Goal: Check status: Check status

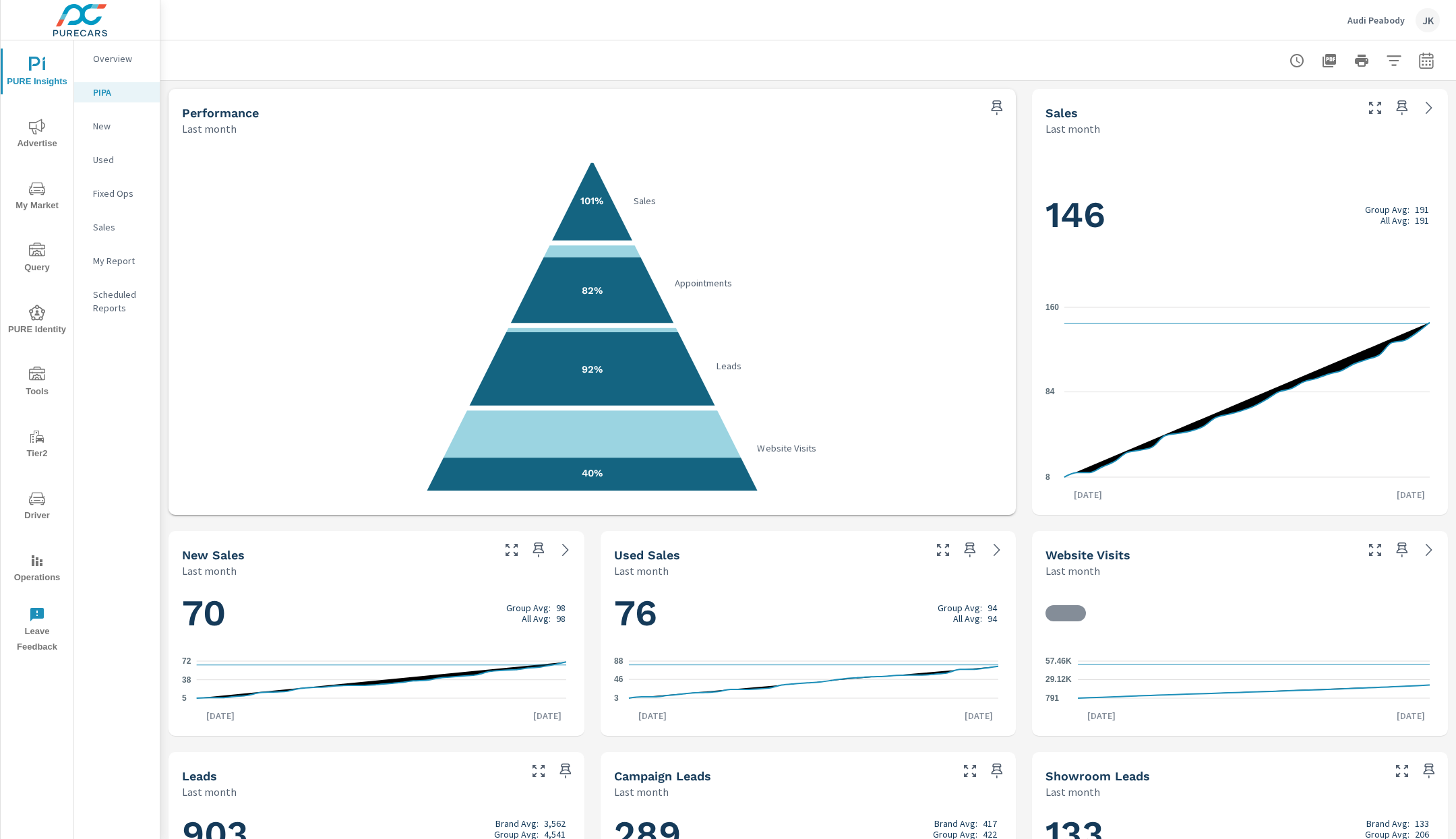
click at [27, 485] on button "Driver" at bounding box center [37, 505] width 73 height 46
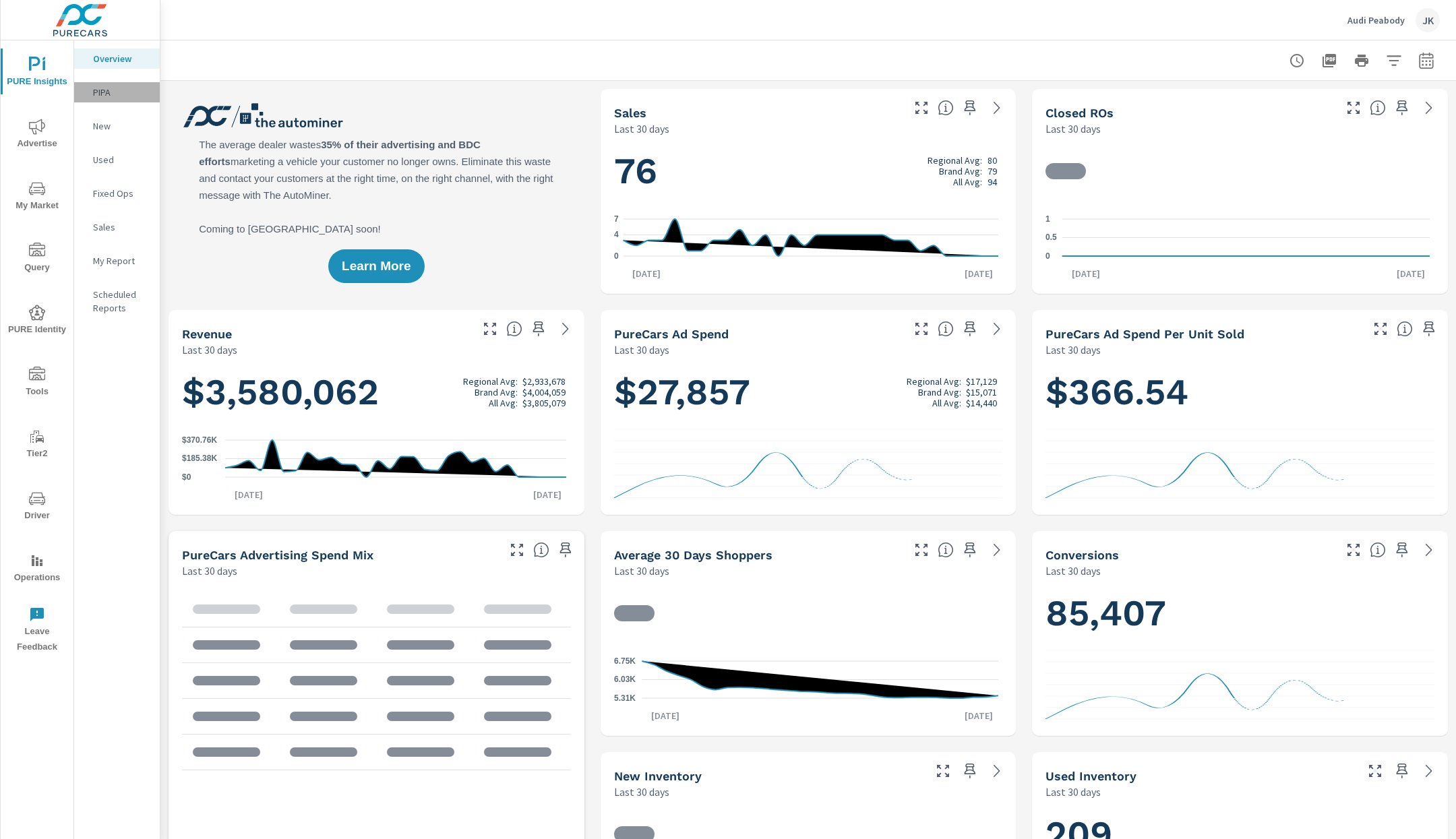
click at [117, 94] on p "PIPA" at bounding box center [120, 93] width 56 height 14
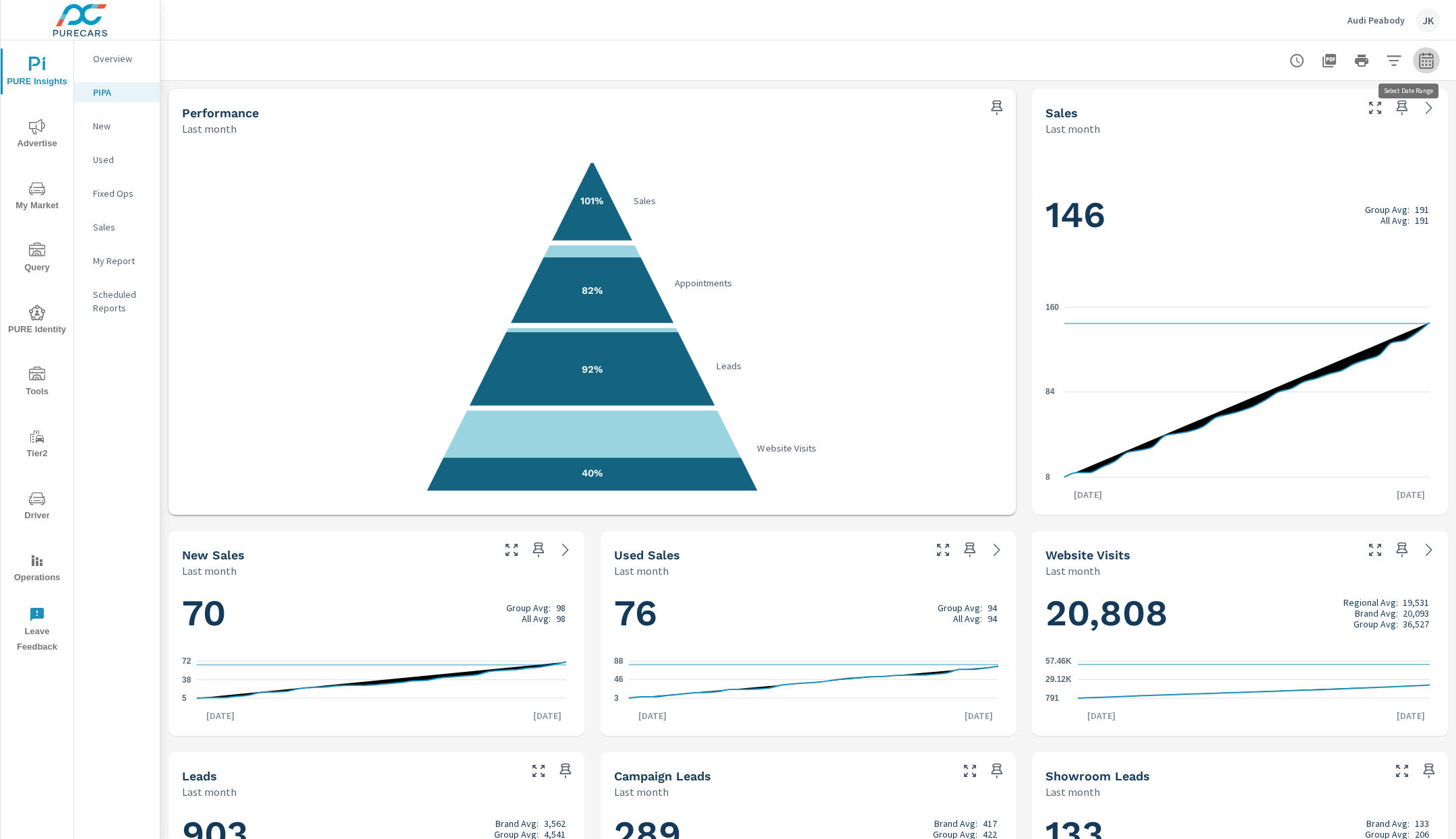
click at [1413, 73] on button "button" at bounding box center [1426, 61] width 27 height 27
click at [1342, 120] on select "Custom Yesterday Last week Last 7 days Last 14 days Last 30 days Last 45 days L…" at bounding box center [1306, 117] width 135 height 27
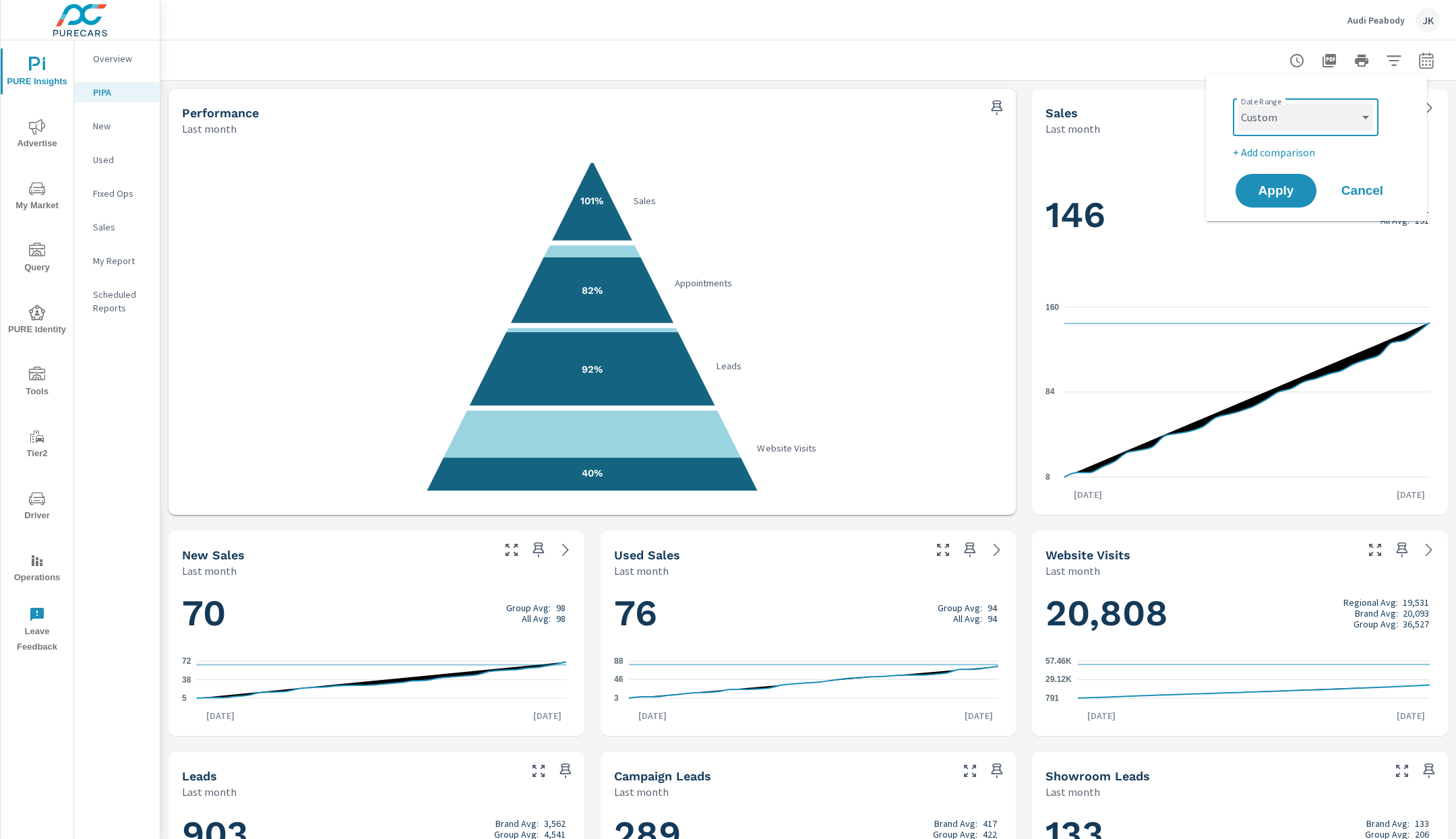
click at [1239, 104] on select "Custom Yesterday Last week Last 7 days Last 14 days Last 30 days Last 45 days L…" at bounding box center [1306, 117] width 135 height 27
select select "custom"
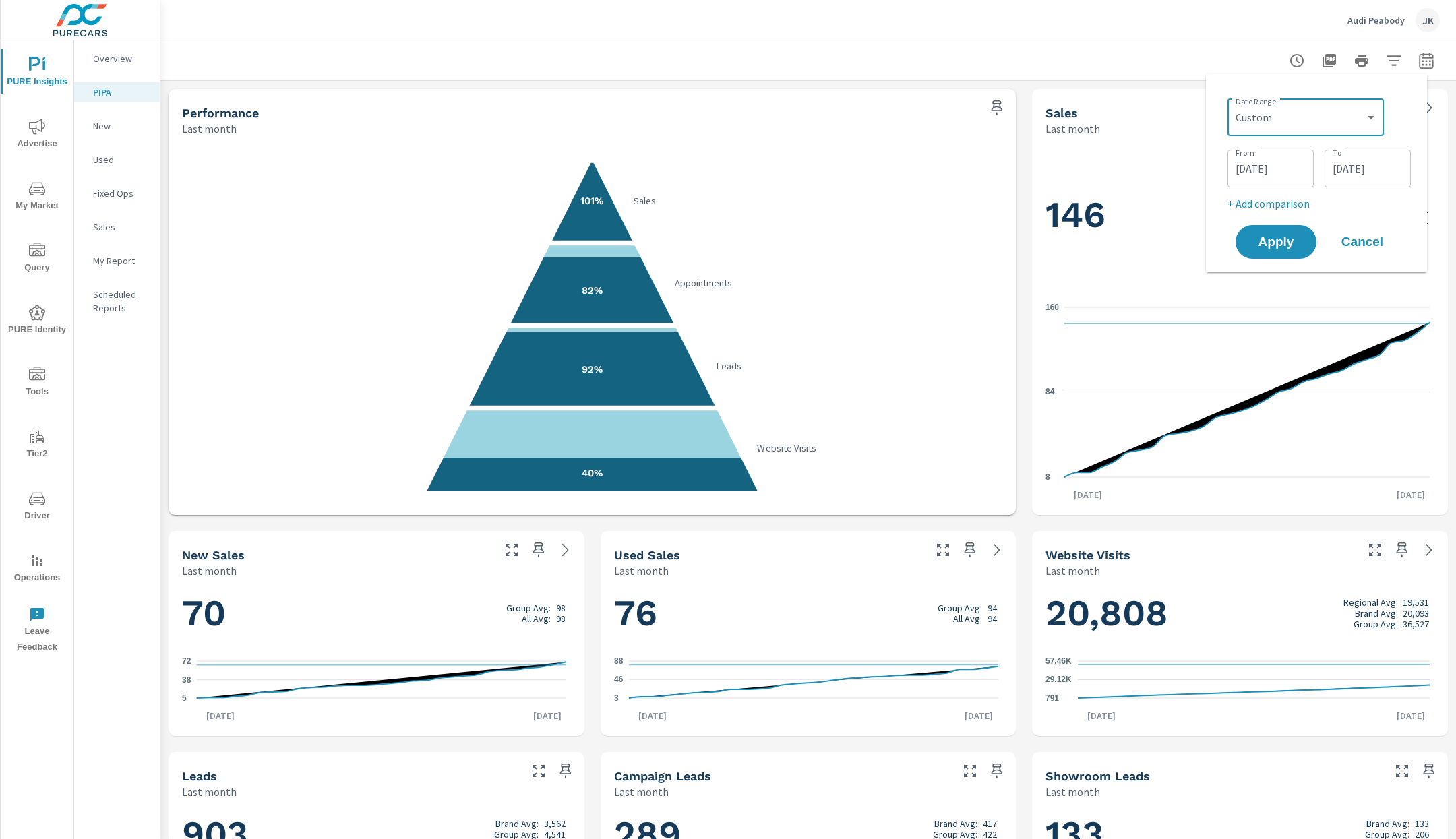
click at [1261, 163] on input "09/01/2025" at bounding box center [1271, 168] width 75 height 27
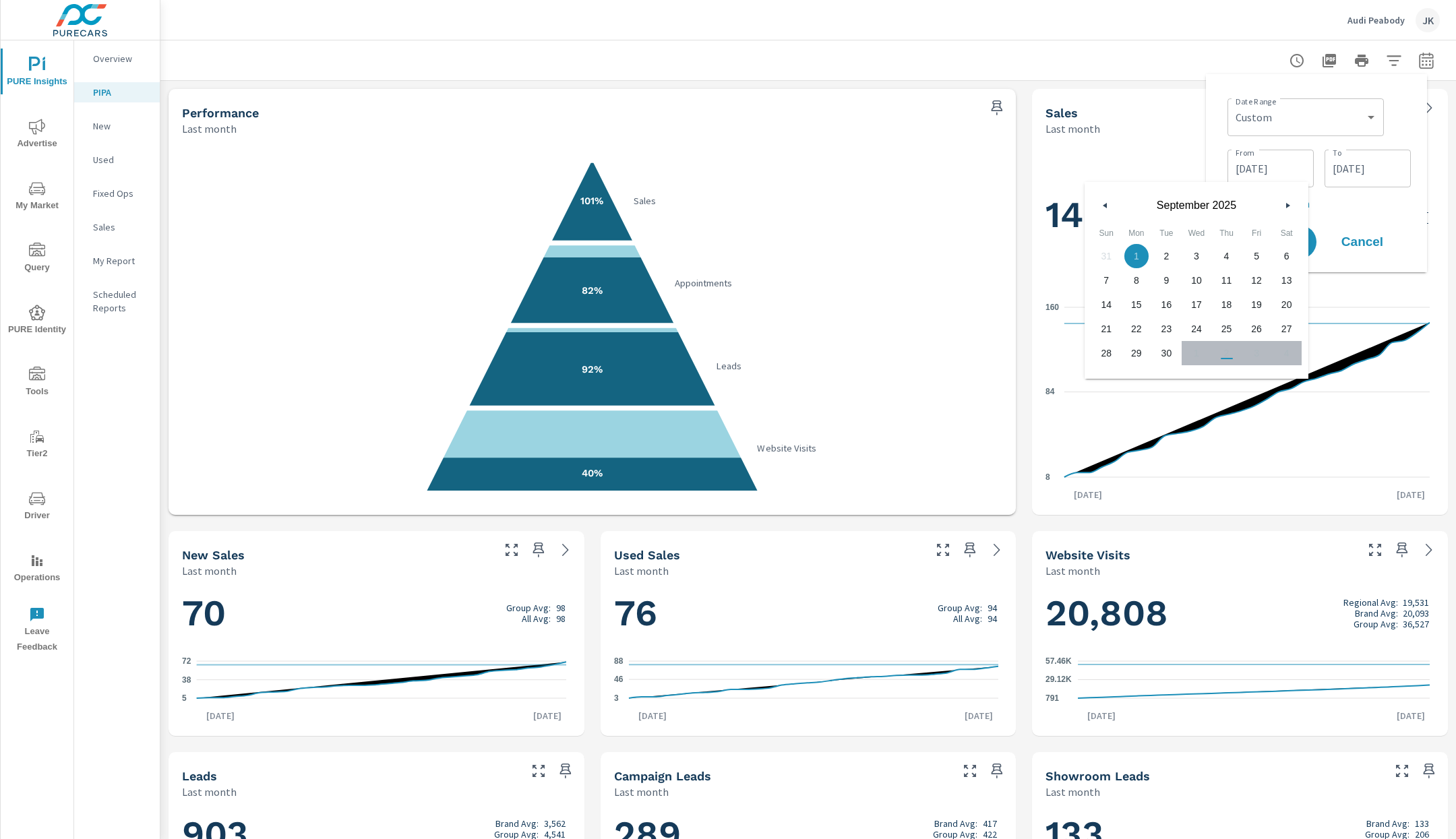
click at [1109, 204] on button "button" at bounding box center [1105, 206] width 16 height 16
click at [1262, 257] on span "1" at bounding box center [1257, 256] width 31 height 18
type input "08/01/2025"
click at [1344, 178] on input "09/30/2025" at bounding box center [1368, 168] width 75 height 27
click at [1204, 206] on button "button" at bounding box center [1202, 206] width 16 height 16
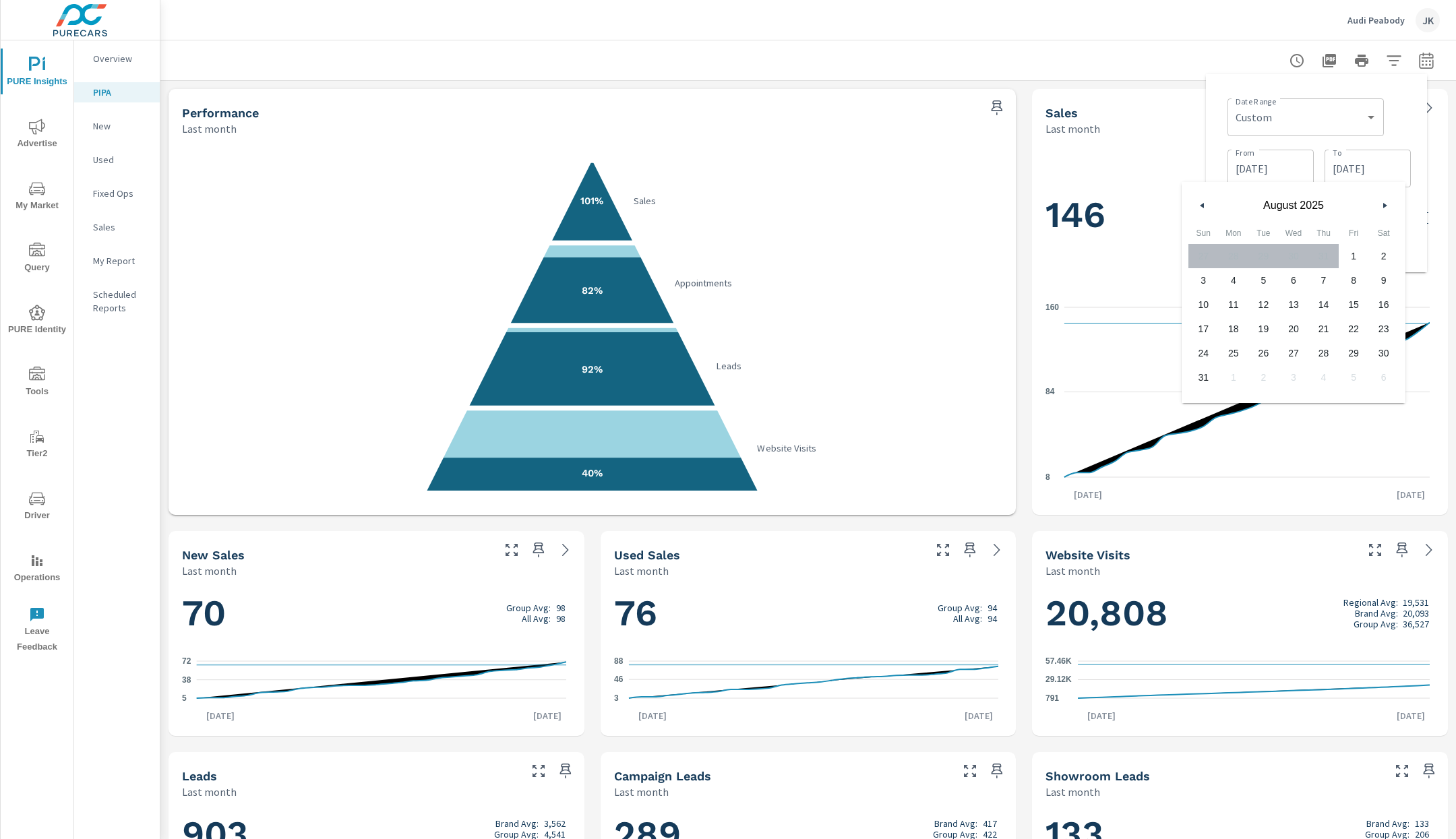
click at [1207, 380] on span "31" at bounding box center [1204, 377] width 31 height 18
type input "08/31/2025"
click at [1369, 169] on input "08/31/2025" at bounding box center [1368, 168] width 75 height 27
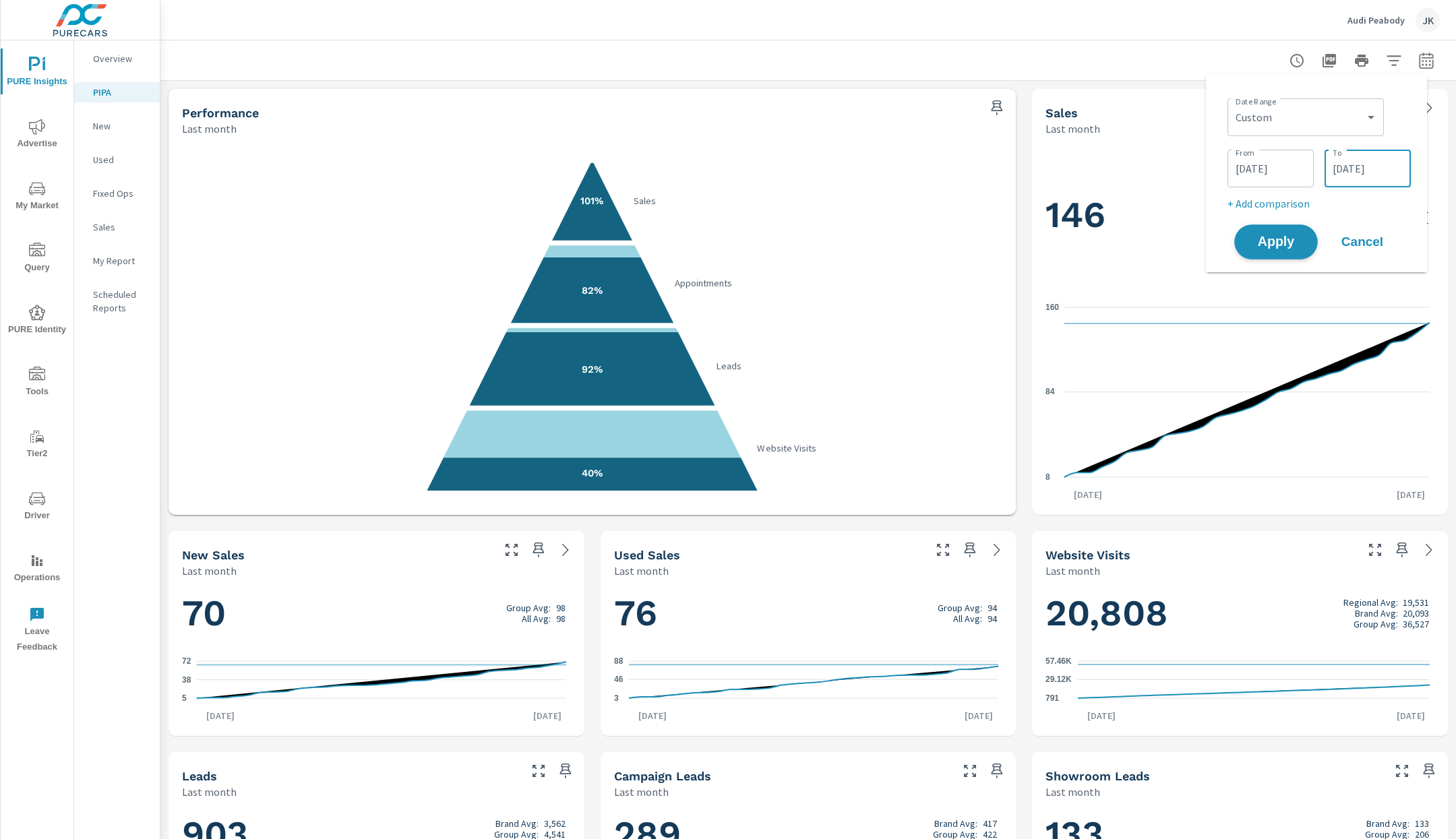
click at [1303, 248] on button "Apply" at bounding box center [1276, 242] width 84 height 35
